Goal: Task Accomplishment & Management: Manage account settings

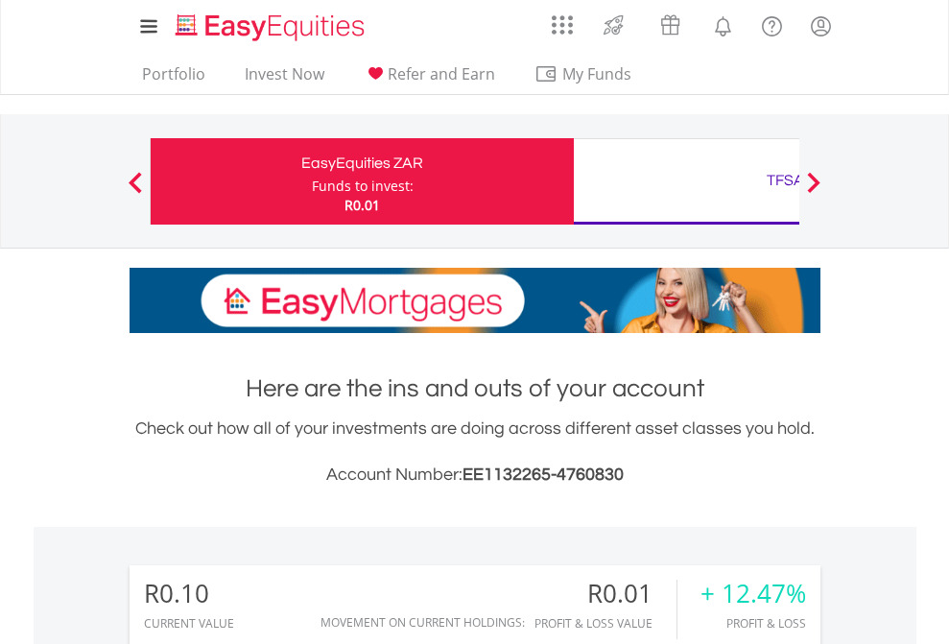
scroll to position [184, 301]
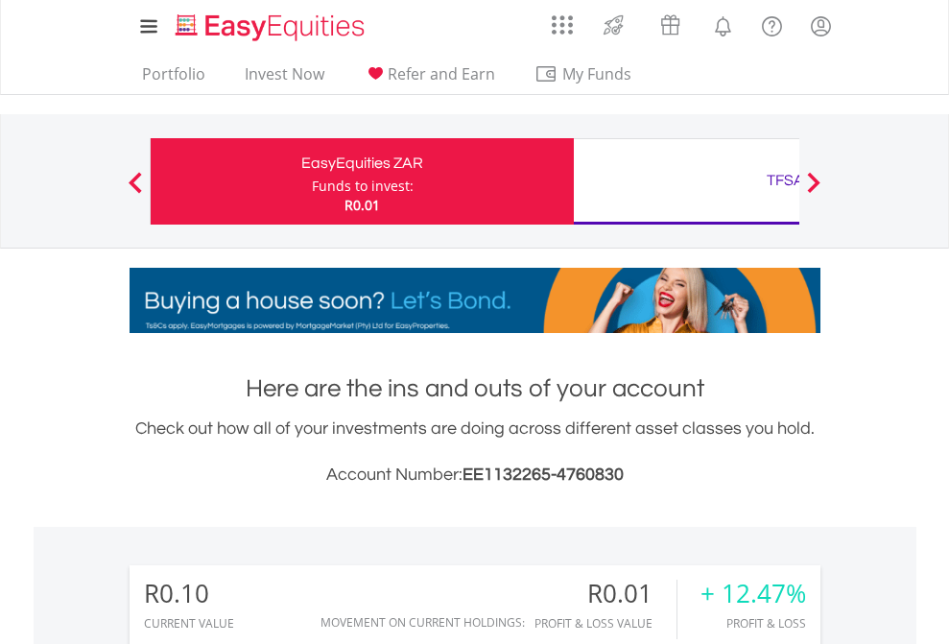
click at [312, 181] on div "Funds to invest:" at bounding box center [363, 186] width 102 height 19
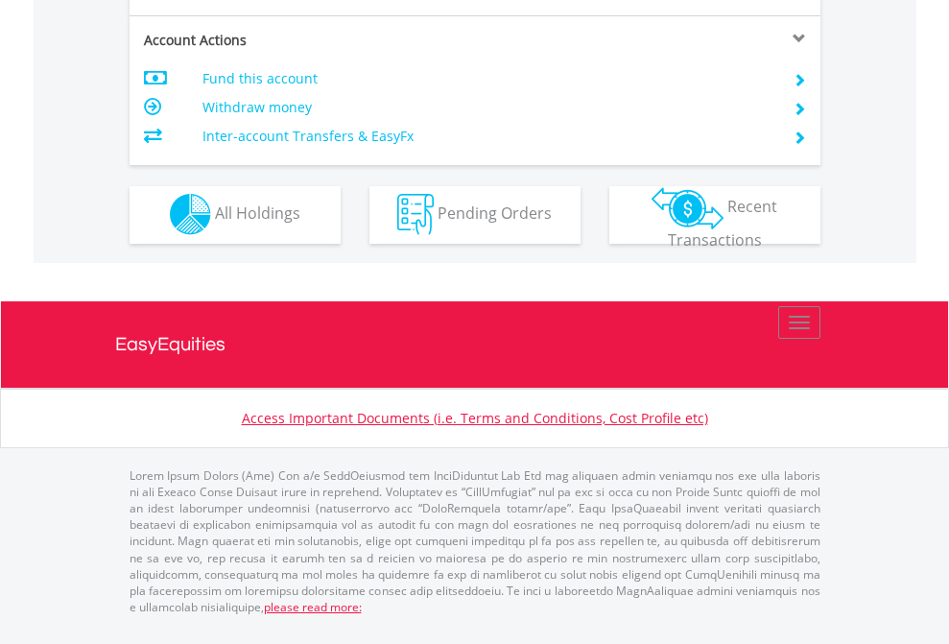
scroll to position [1795, 0]
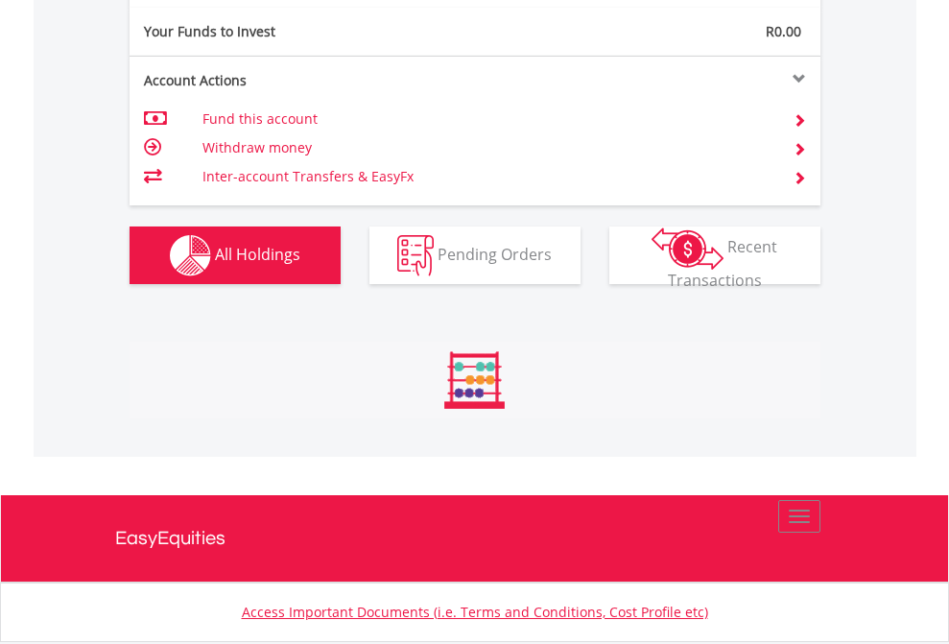
scroll to position [184, 301]
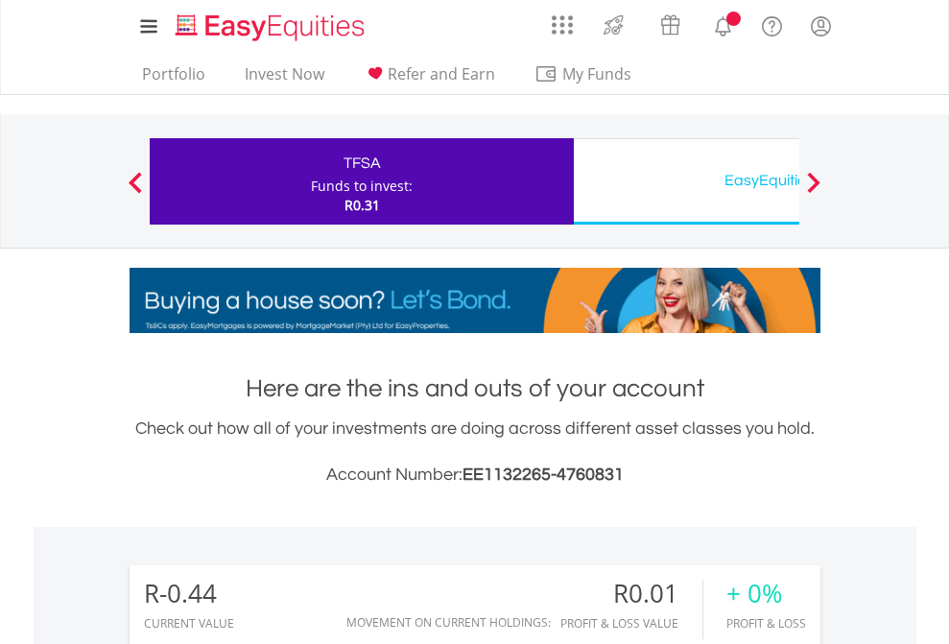
scroll to position [184, 301]
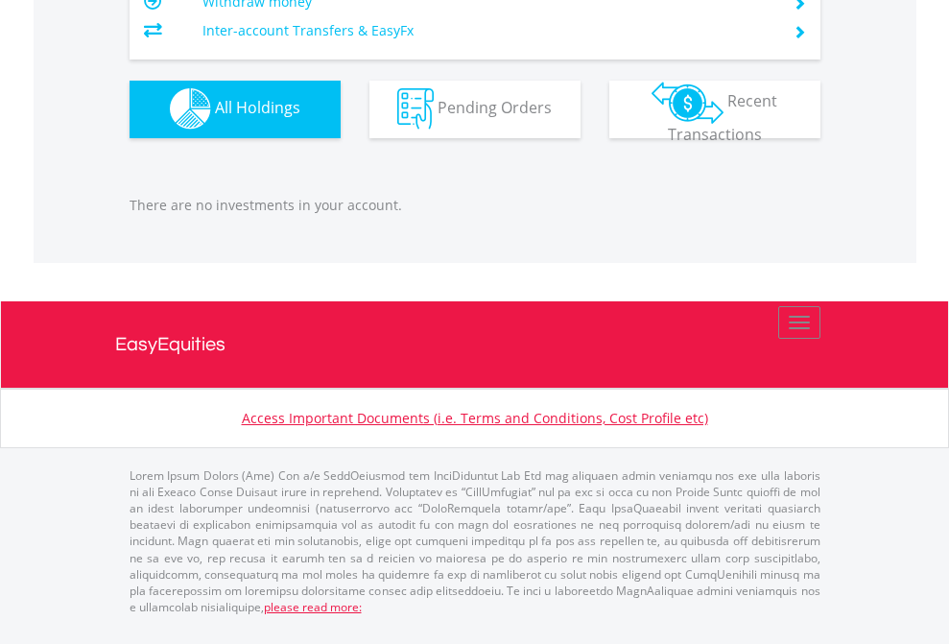
scroll to position [184, 301]
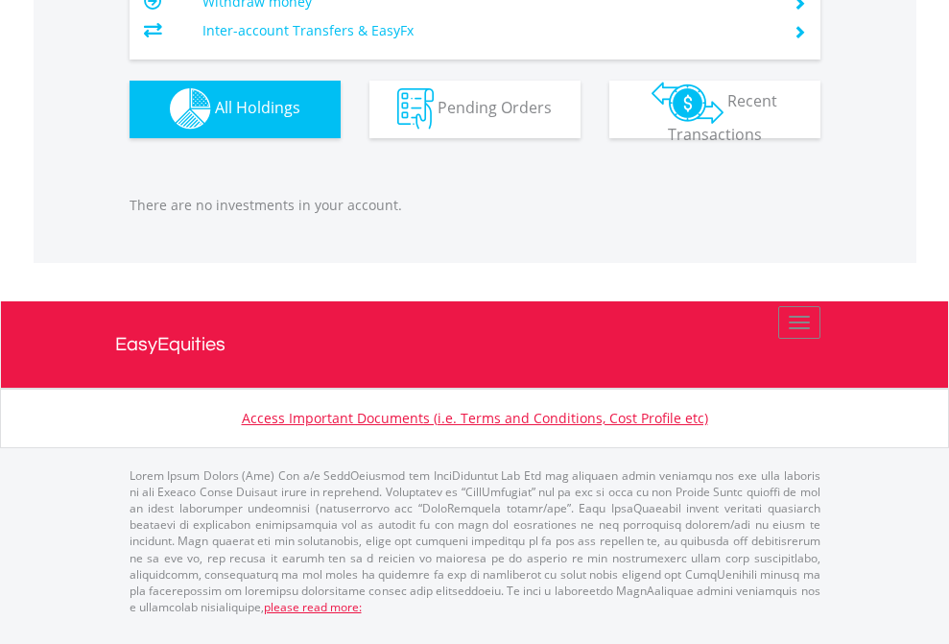
scroll to position [184, 301]
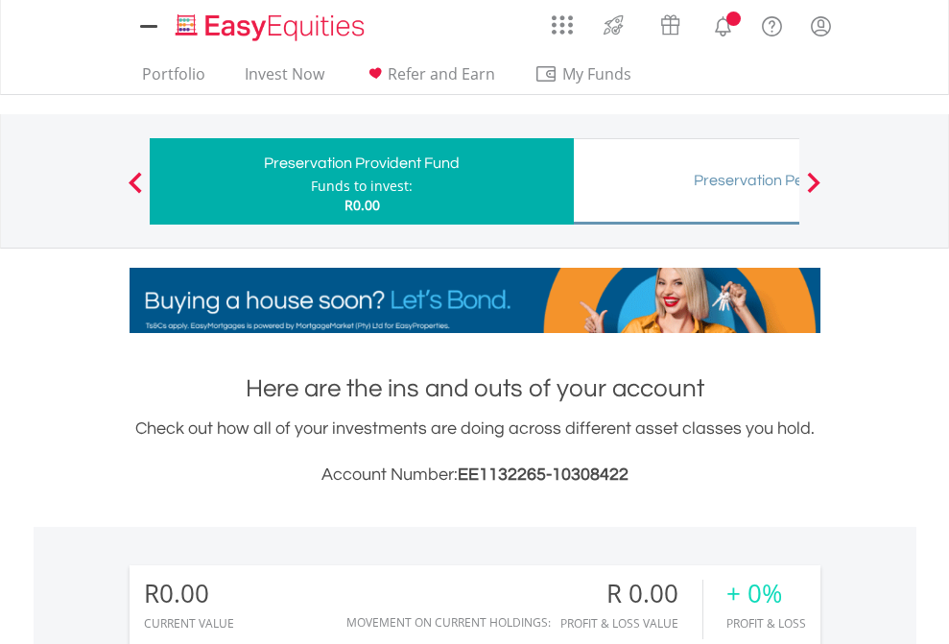
scroll to position [184, 301]
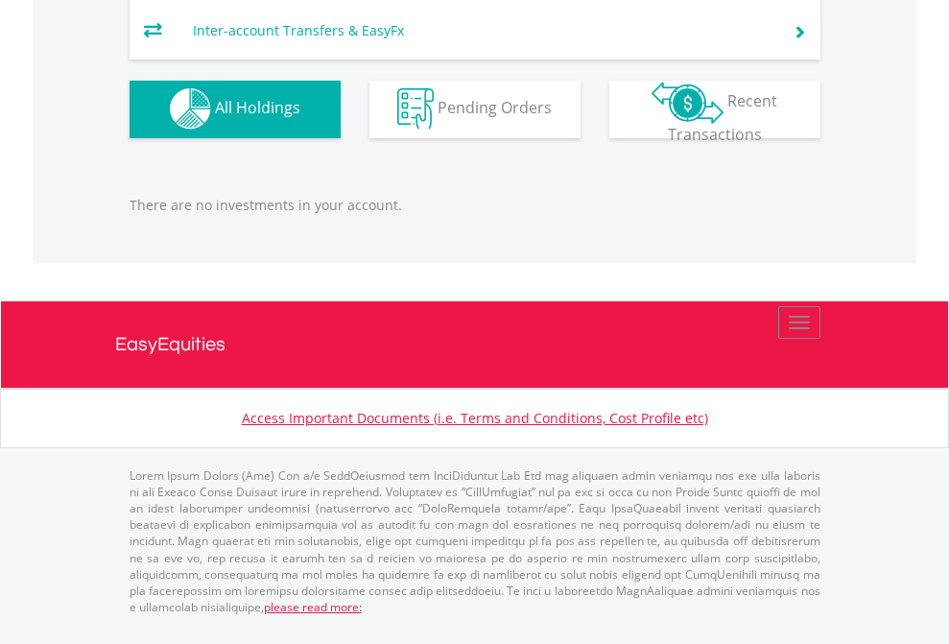
scroll to position [1984, 0]
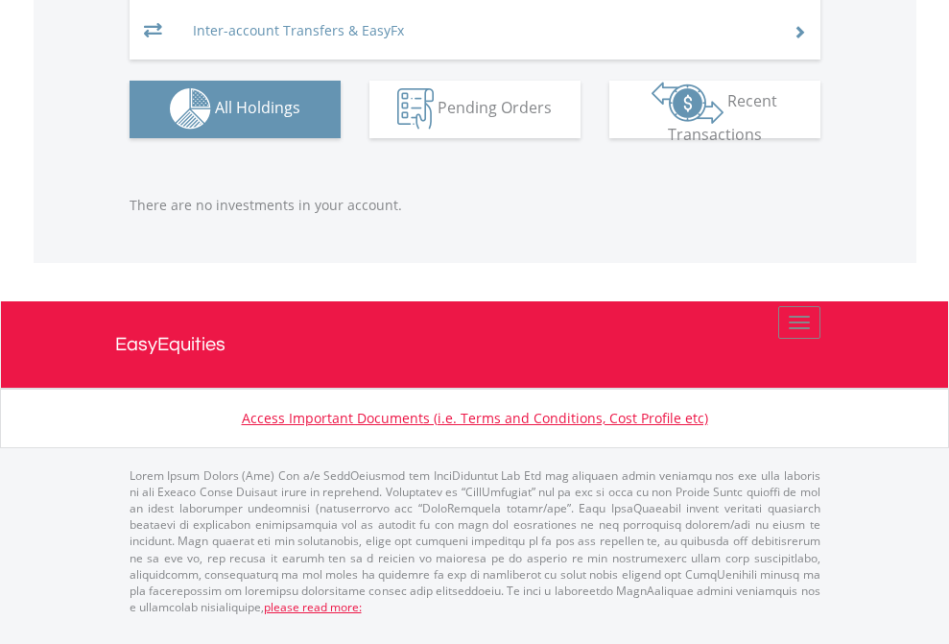
scroll to position [184, 301]
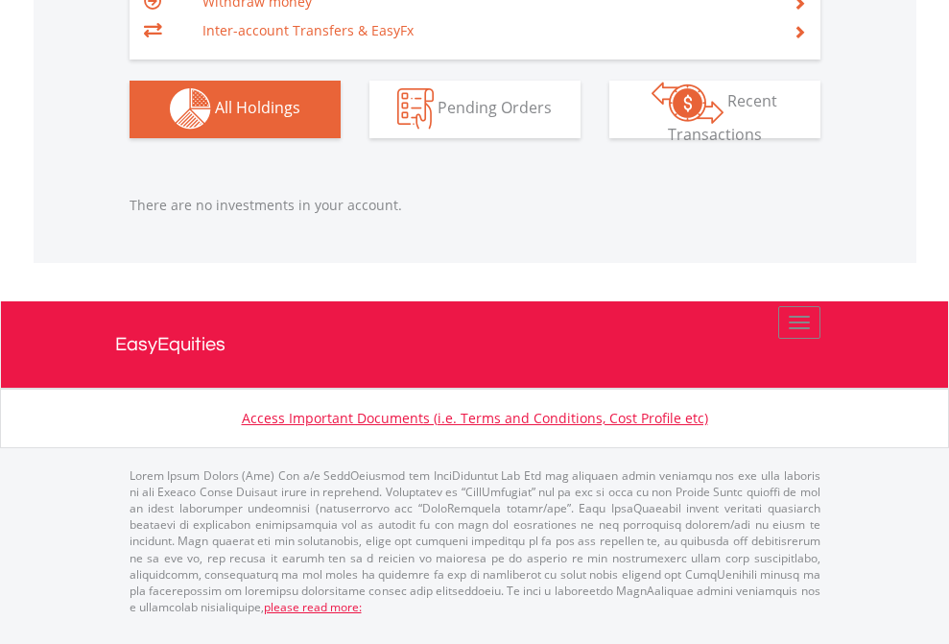
scroll to position [184, 301]
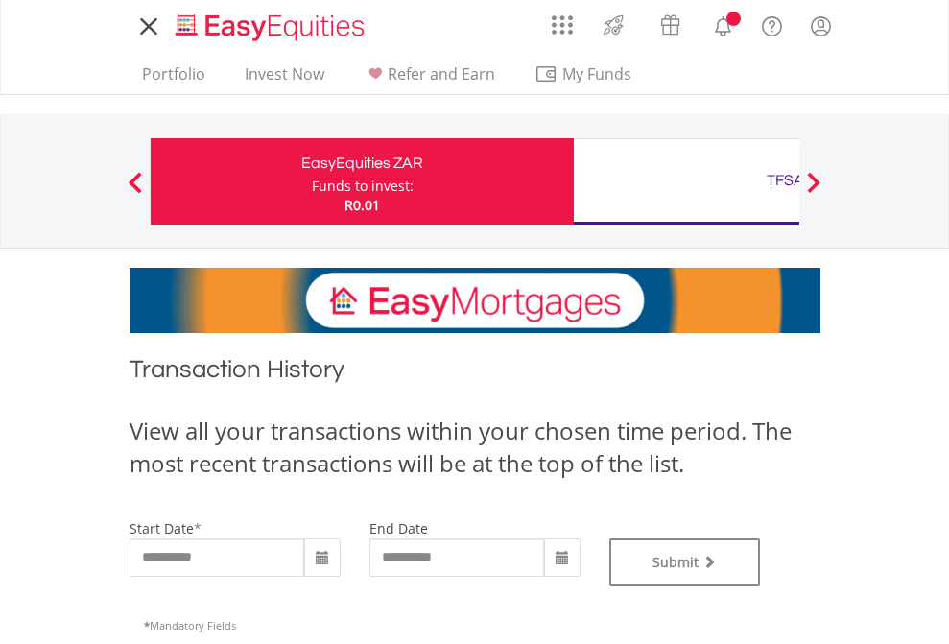
type input "**********"
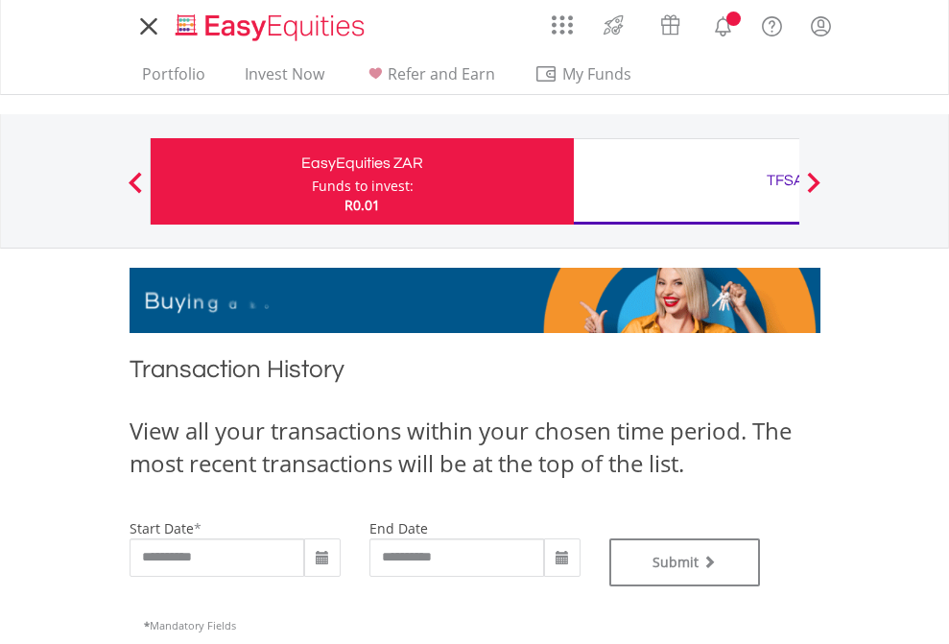
type input "**********"
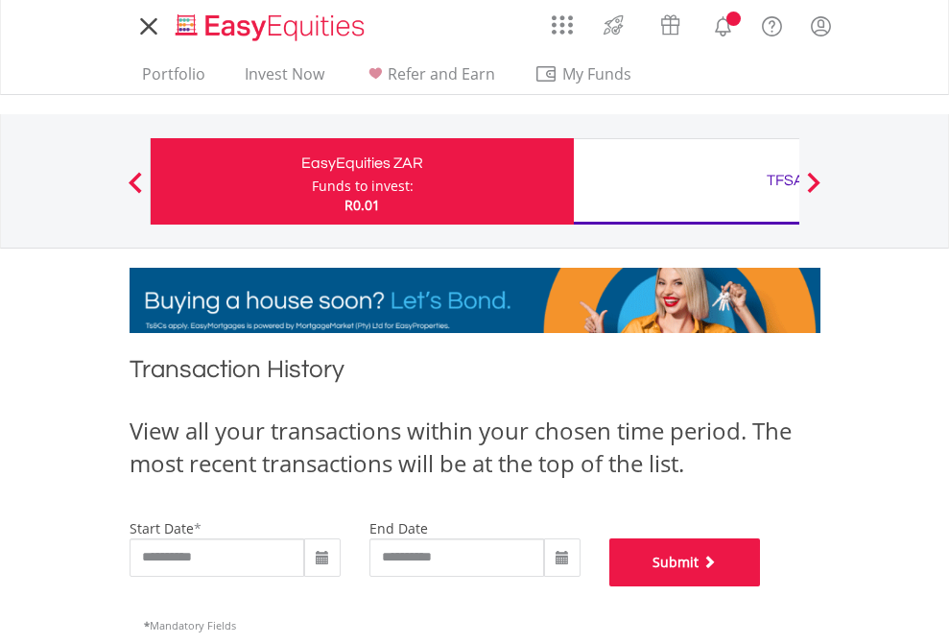
click at [761, 586] on button "Submit" at bounding box center [685, 562] width 152 height 48
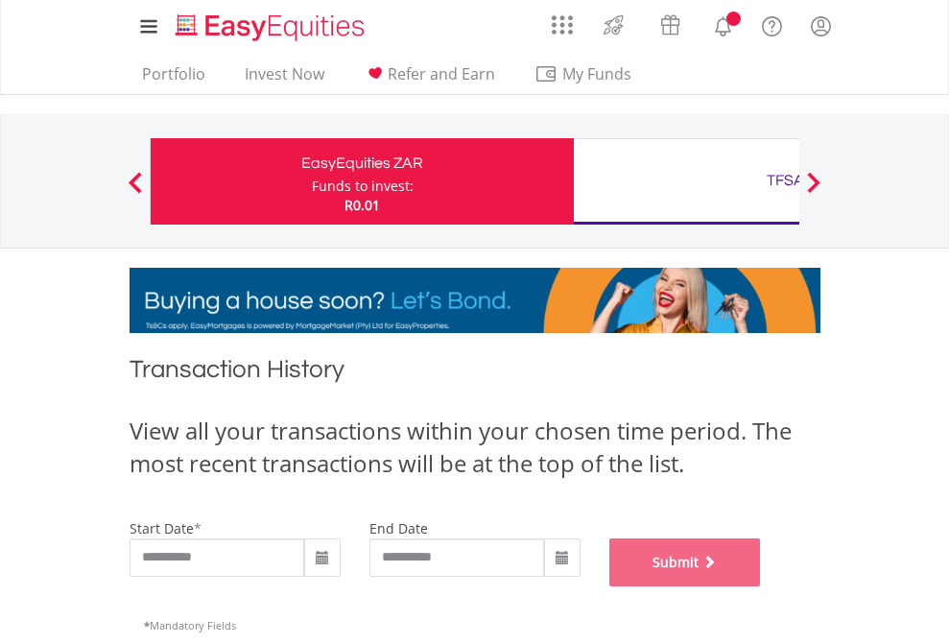
scroll to position [778, 0]
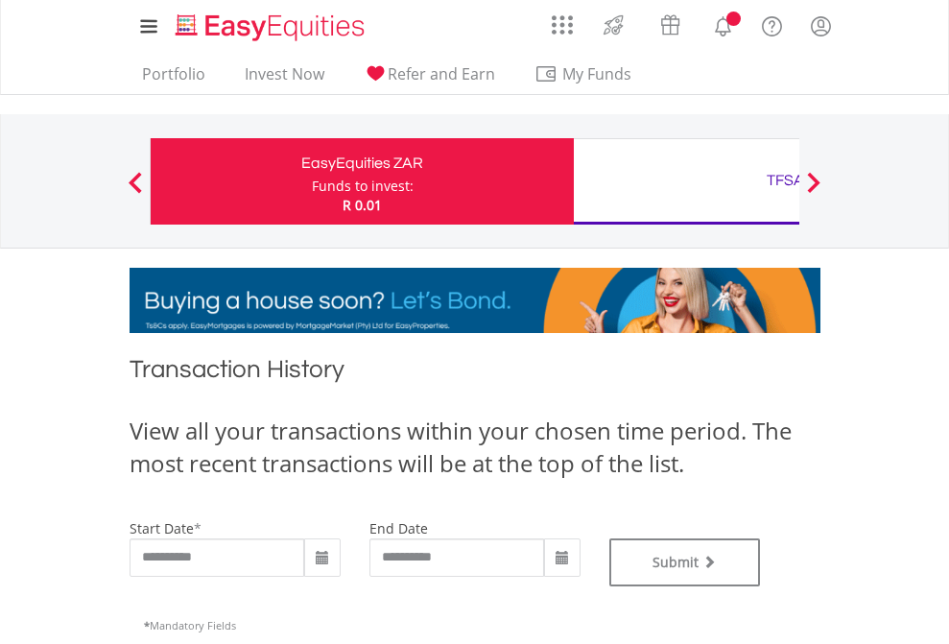
click at [686, 181] on div "TFSA" at bounding box center [785, 180] width 400 height 27
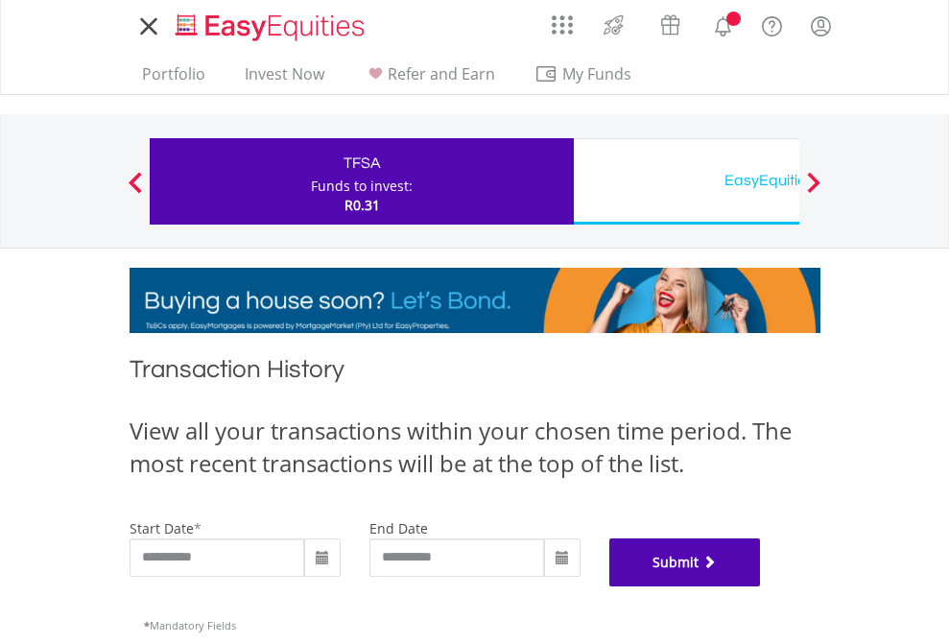
click at [761, 586] on button "Submit" at bounding box center [685, 562] width 152 height 48
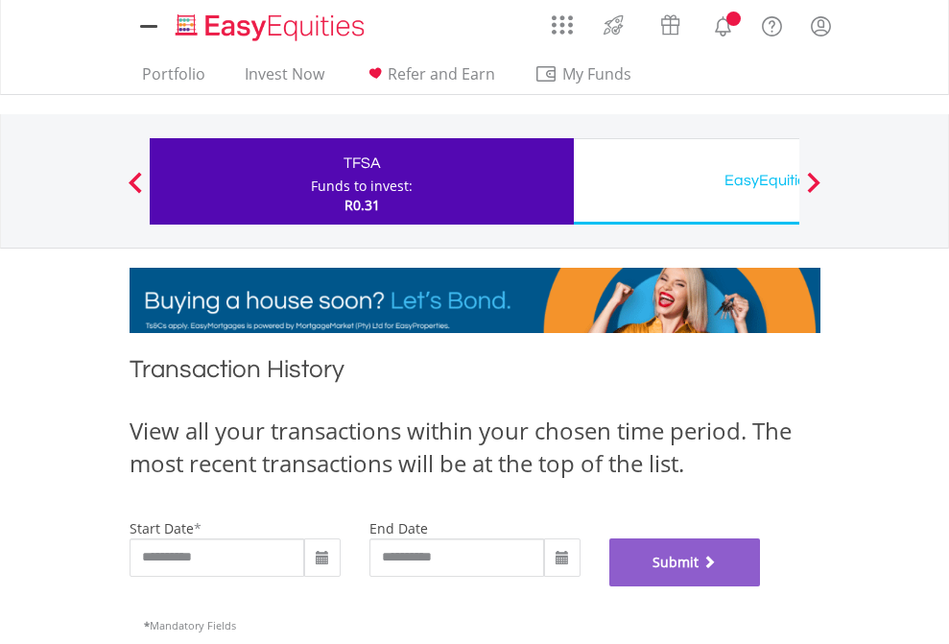
scroll to position [778, 0]
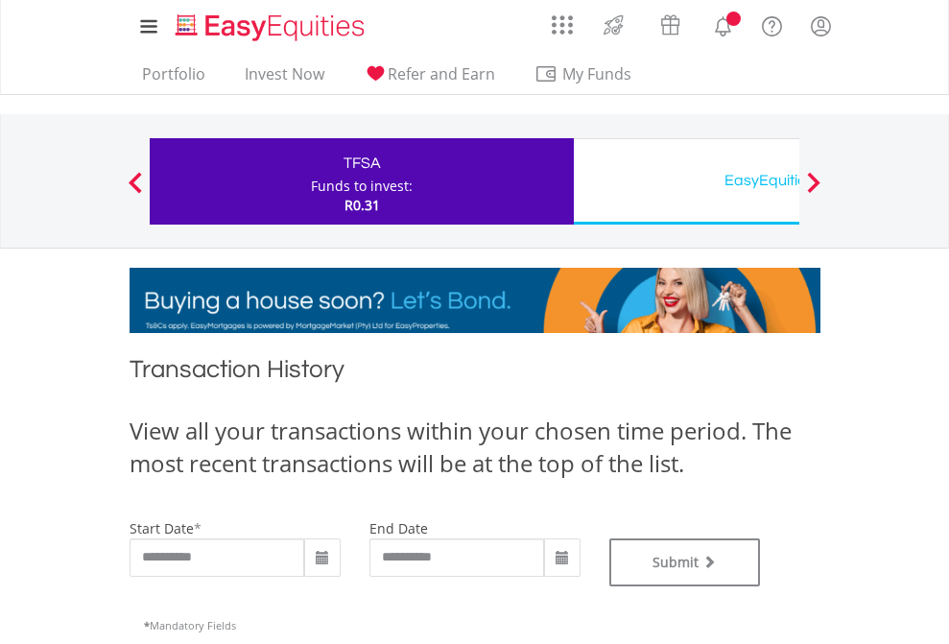
click at [686, 181] on div "EasyEquities USD" at bounding box center [785, 180] width 400 height 27
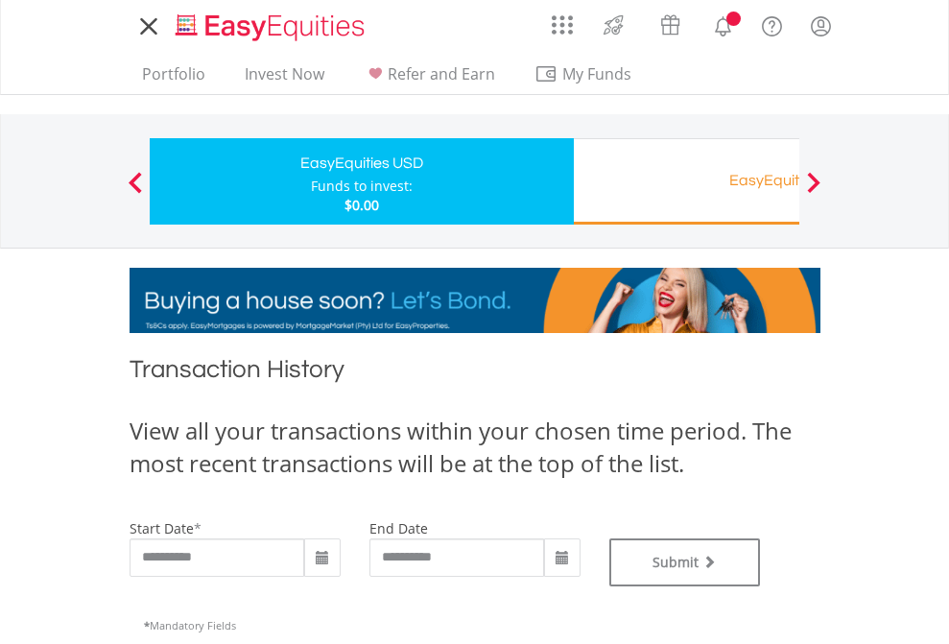
type input "**********"
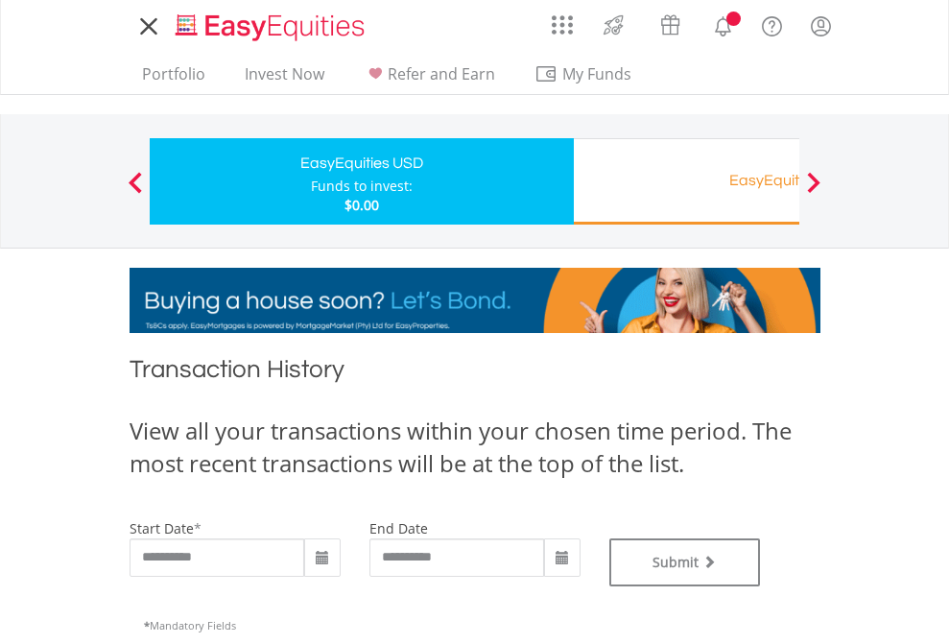
type input "**********"
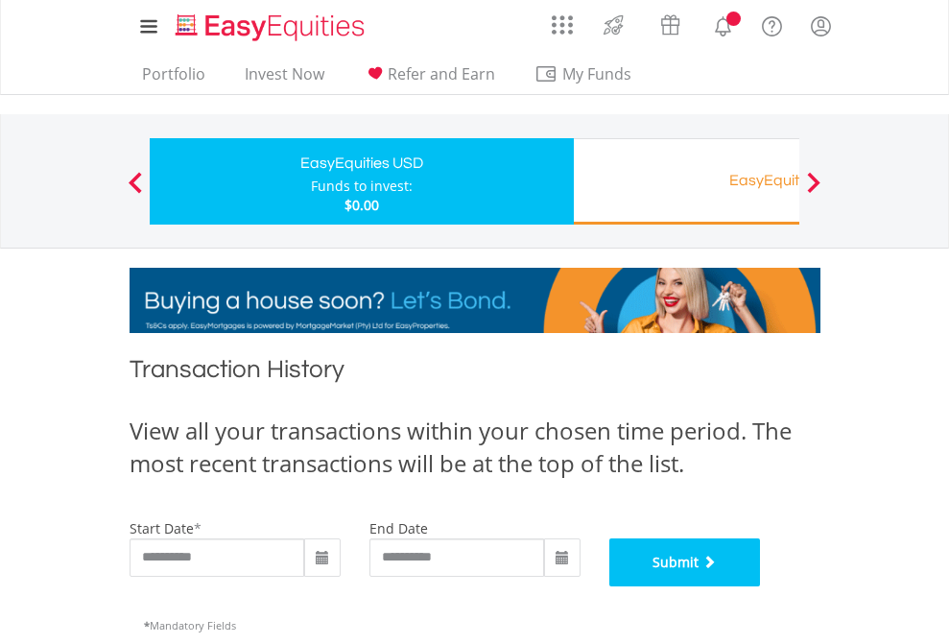
click at [761, 586] on button "Submit" at bounding box center [685, 562] width 152 height 48
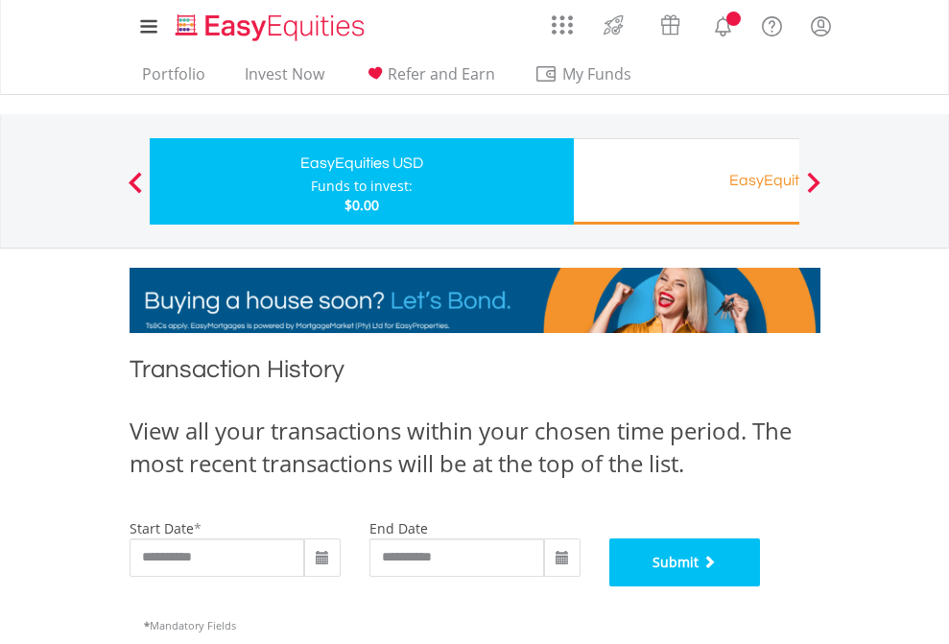
scroll to position [778, 0]
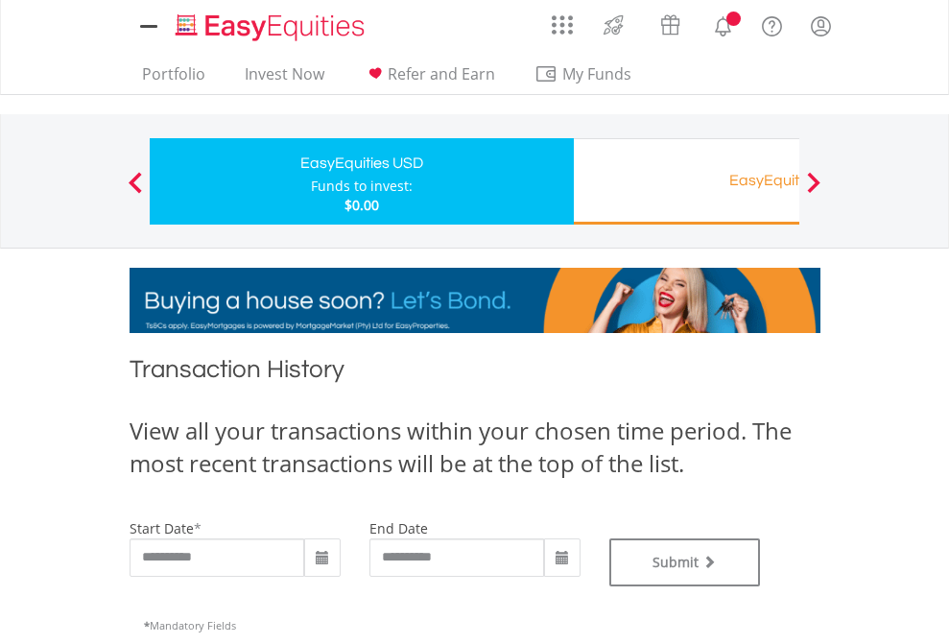
click at [311, 181] on div "Funds to invest:" at bounding box center [362, 186] width 102 height 19
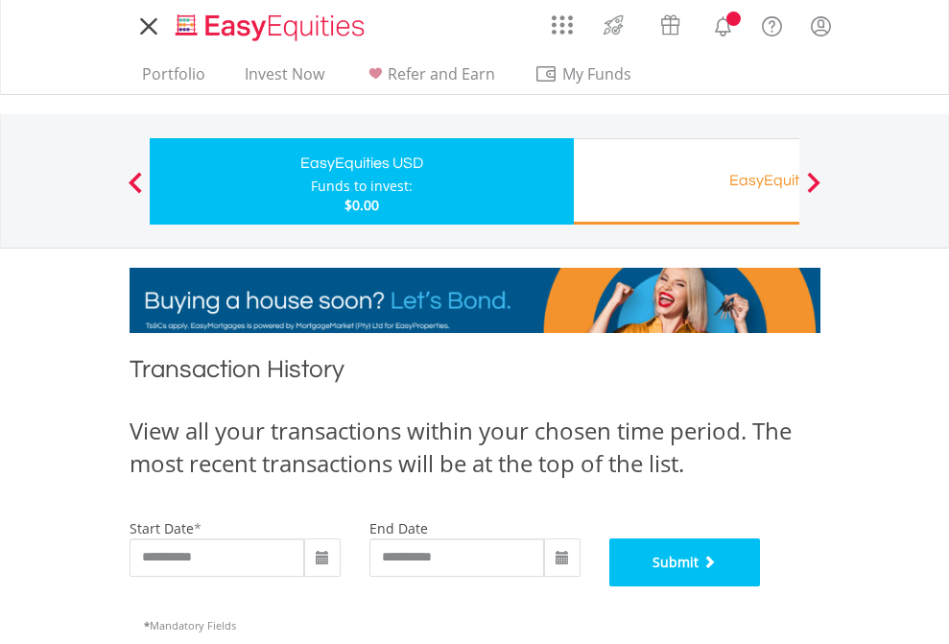
click at [761, 586] on button "Submit" at bounding box center [685, 562] width 152 height 48
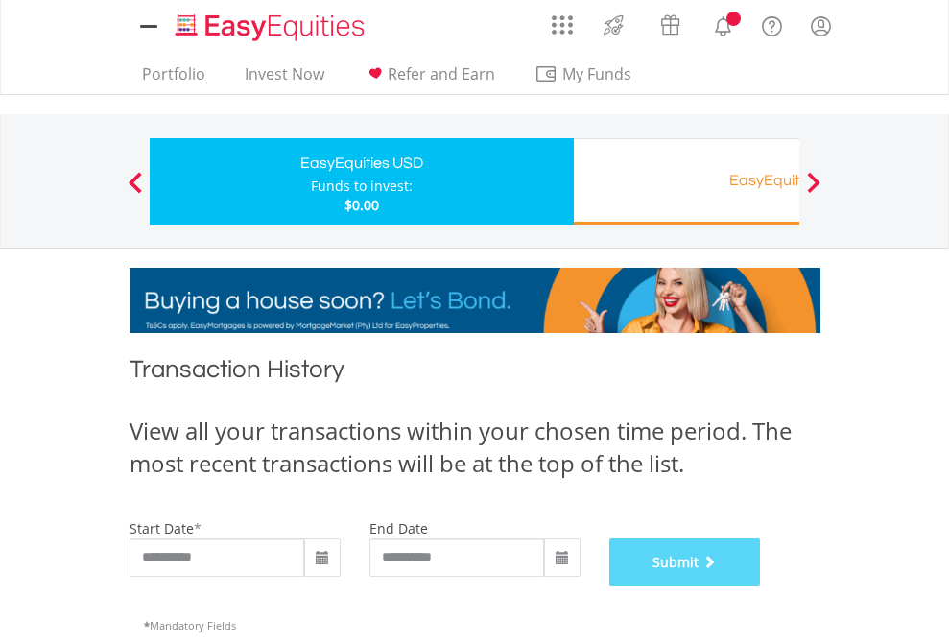
scroll to position [778, 0]
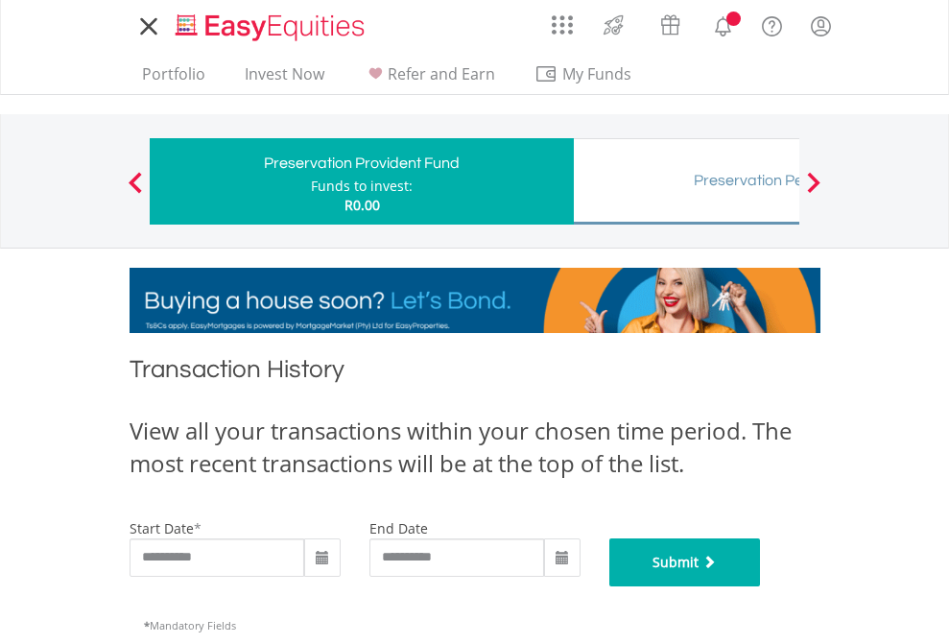
click at [761, 586] on button "Submit" at bounding box center [685, 562] width 152 height 48
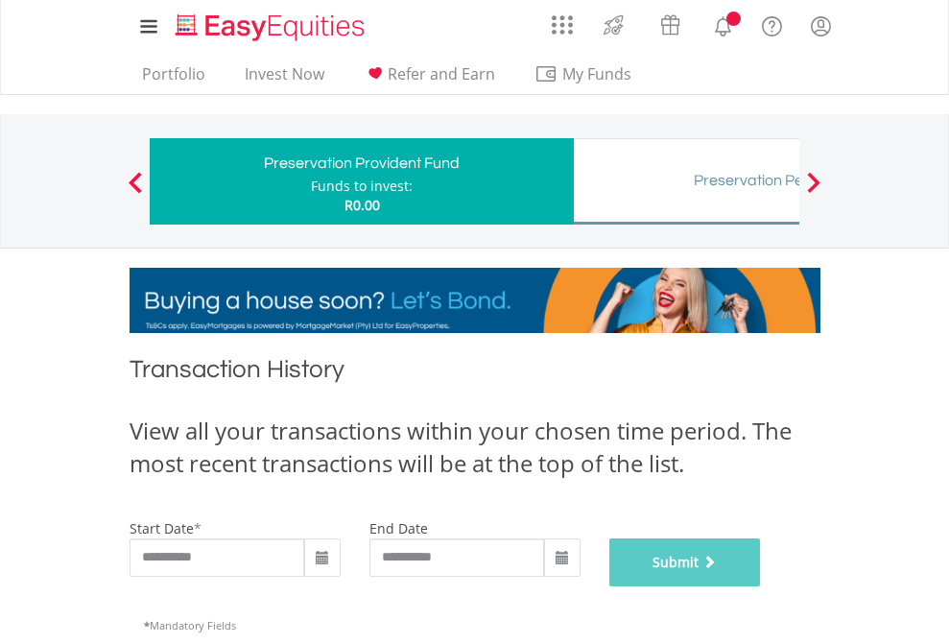
scroll to position [778, 0]
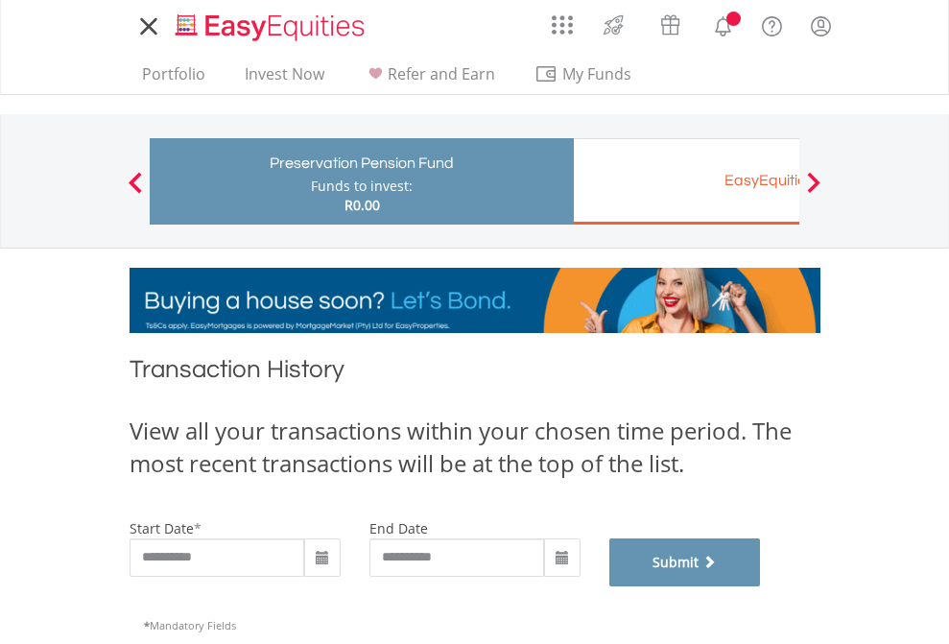
click at [761, 586] on button "Submit" at bounding box center [685, 562] width 152 height 48
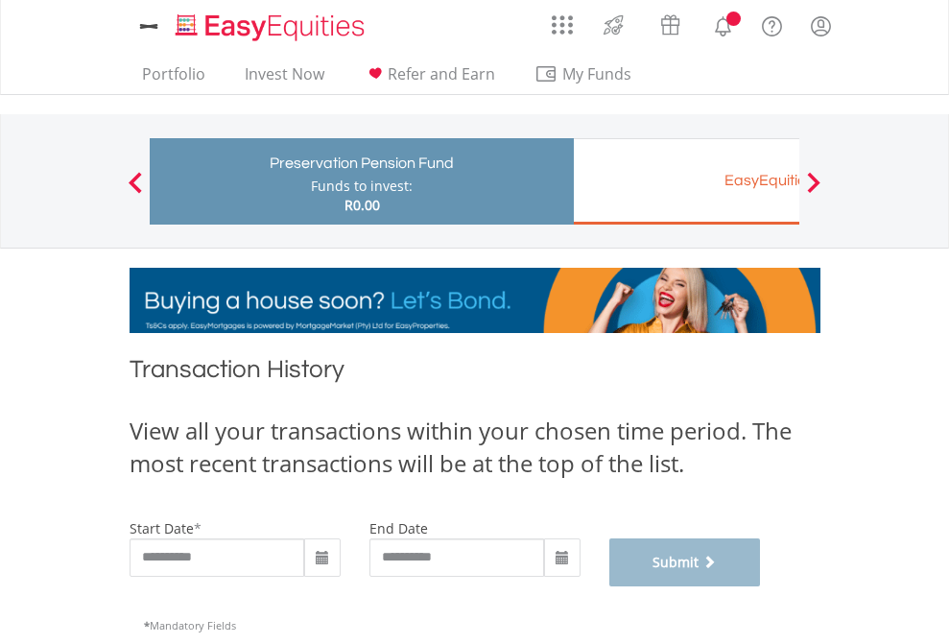
scroll to position [778, 0]
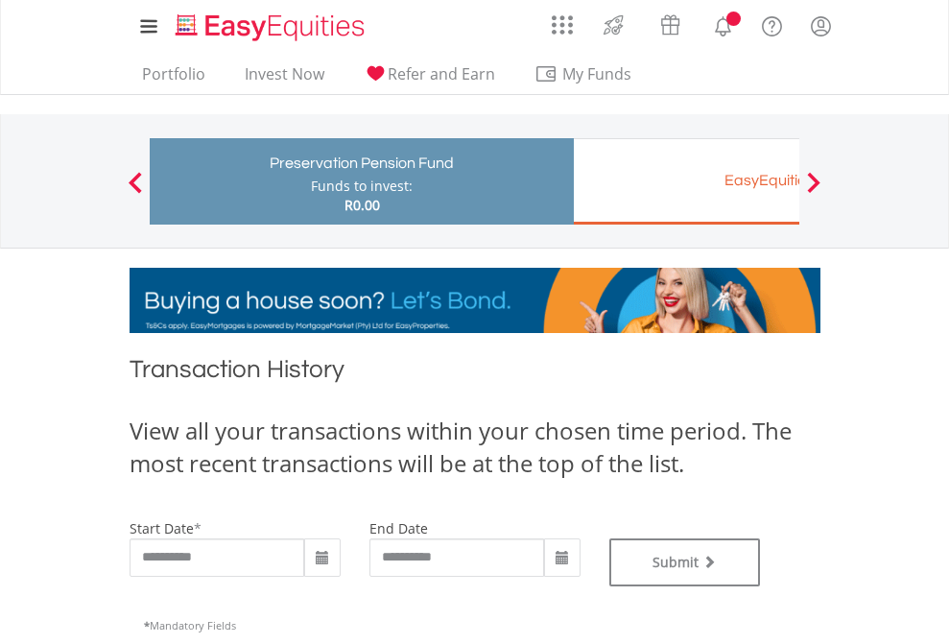
click at [686, 181] on div "EasyEquities EUR" at bounding box center [785, 180] width 400 height 27
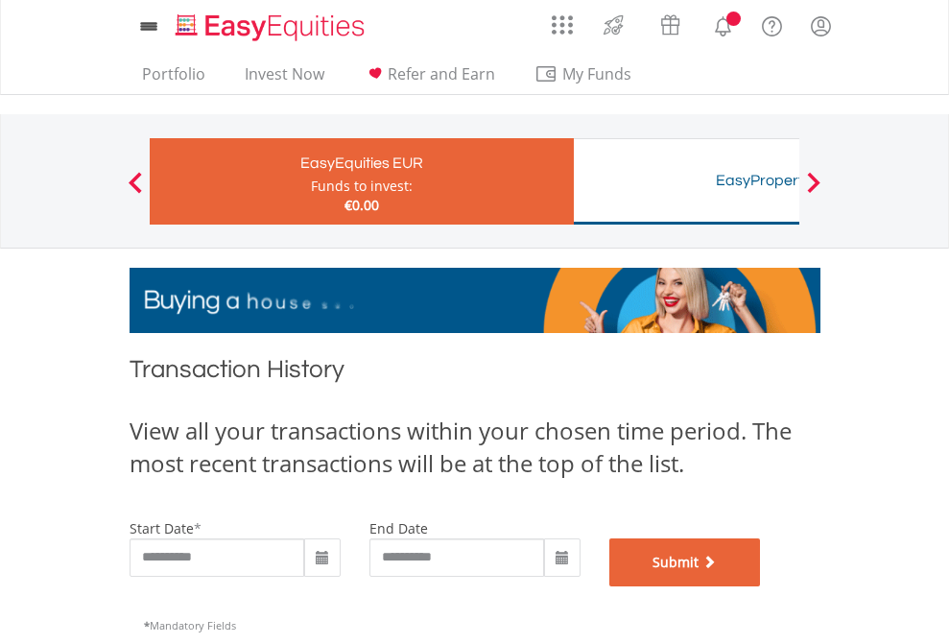
click at [761, 586] on button "Submit" at bounding box center [685, 562] width 152 height 48
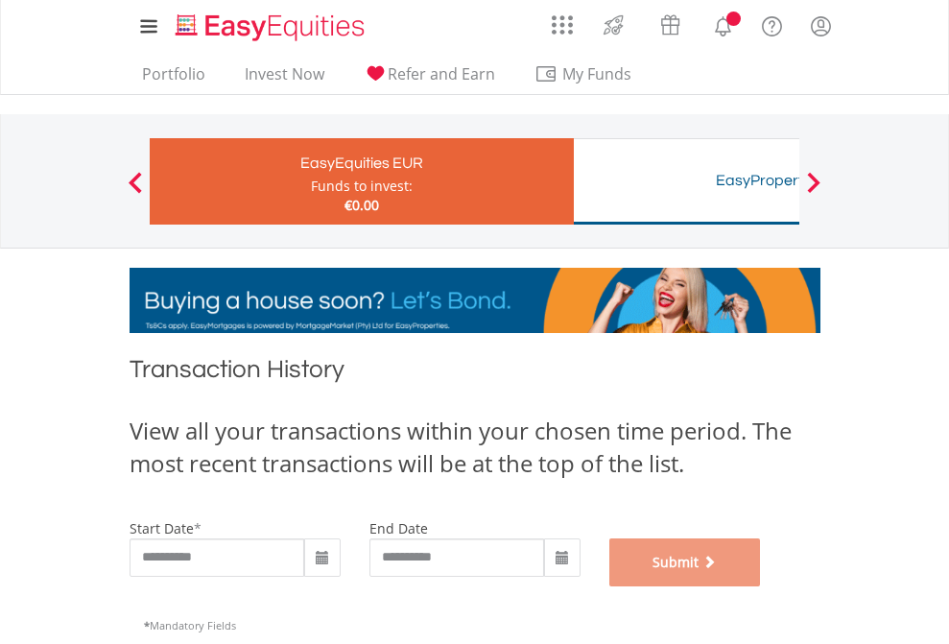
scroll to position [778, 0]
